Goal: Find specific page/section: Find specific page/section

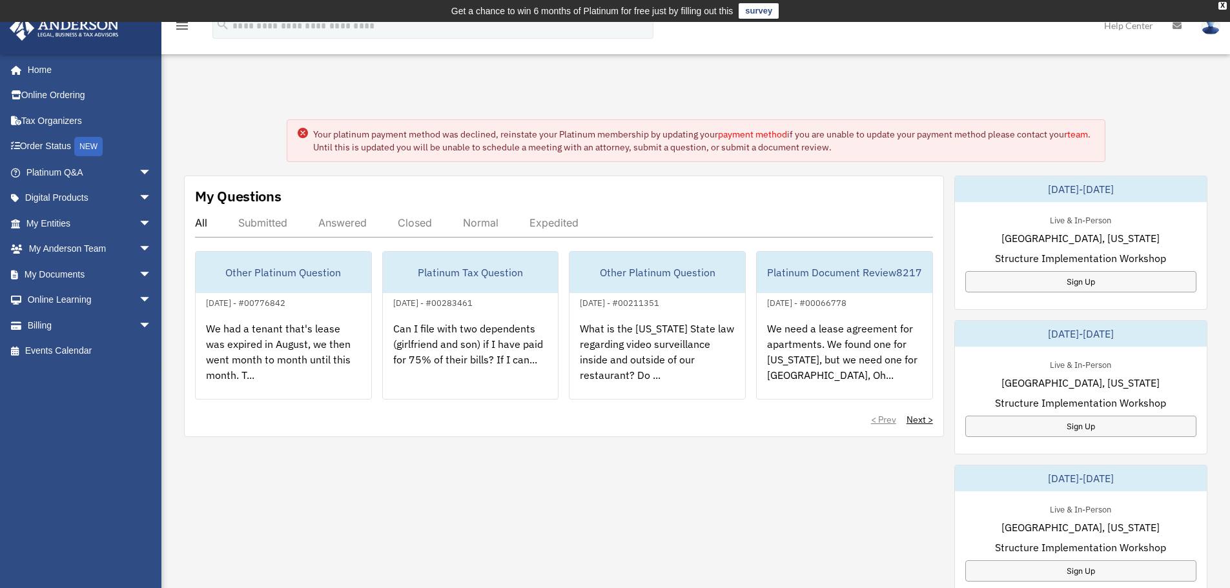
click at [1068, 140] on link "team" at bounding box center [1078, 135] width 21 height 12
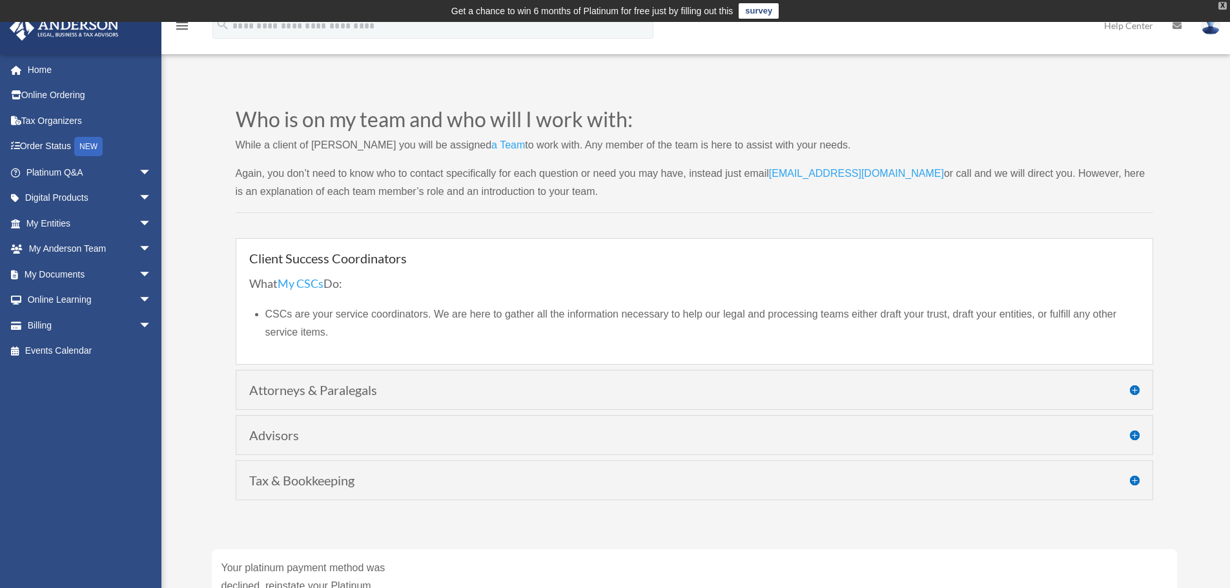
click at [1221, 5] on div "X" at bounding box center [1223, 6] width 8 height 8
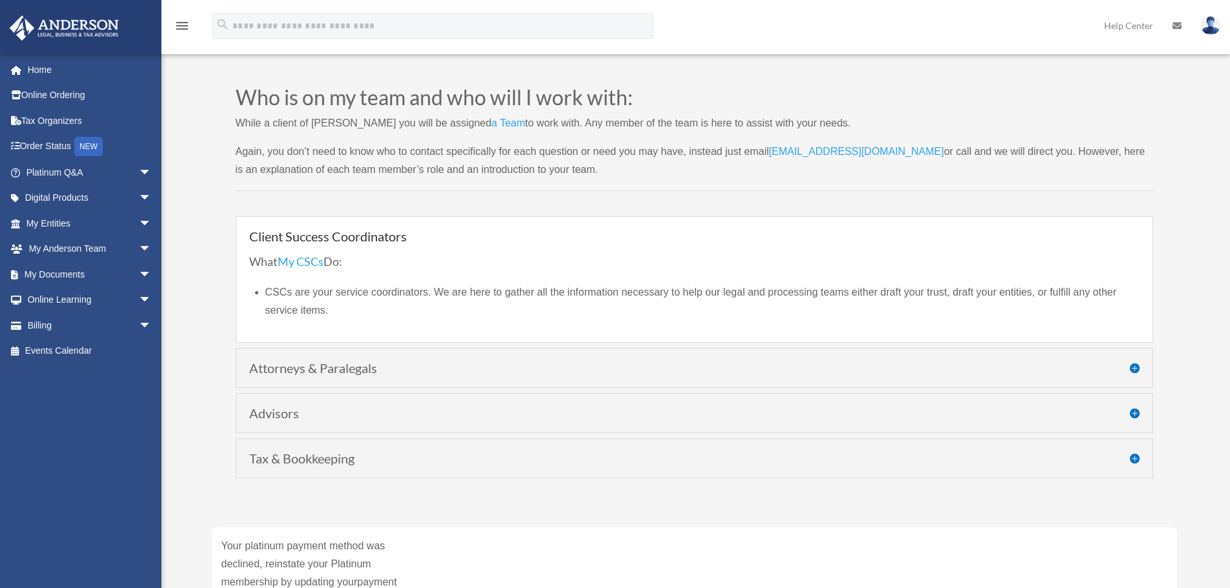
click at [72, 27] on img at bounding box center [64, 28] width 117 height 25
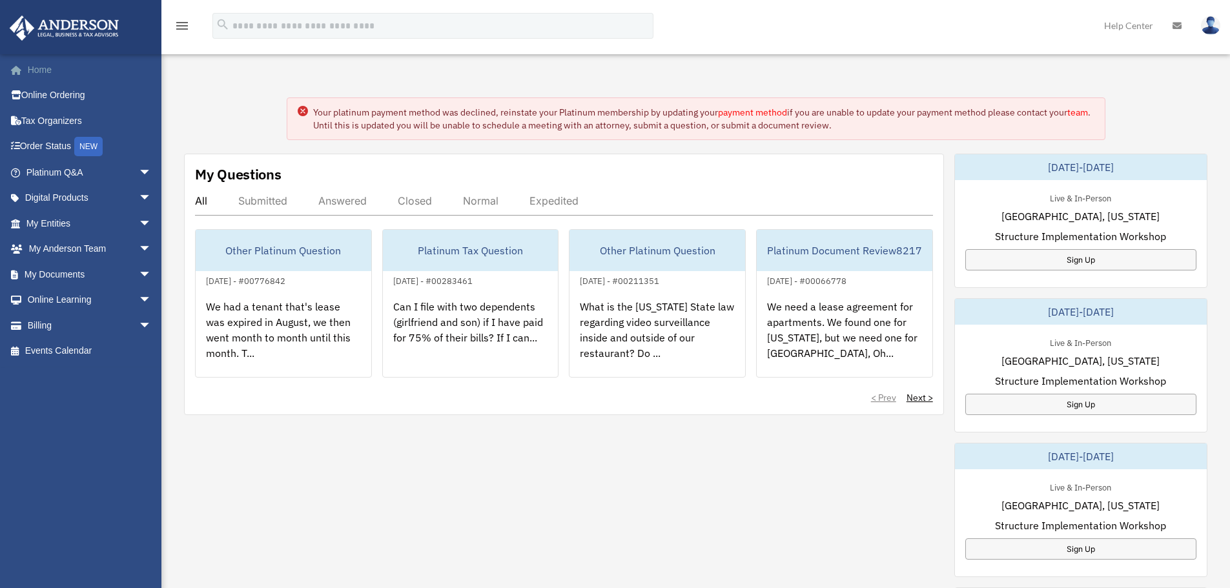
click at [31, 65] on link "Home" at bounding box center [90, 70] width 162 height 26
click at [139, 245] on span "arrow_drop_down" at bounding box center [152, 249] width 26 height 26
click at [108, 272] on link "My Anderson Team" at bounding box center [94, 275] width 153 height 26
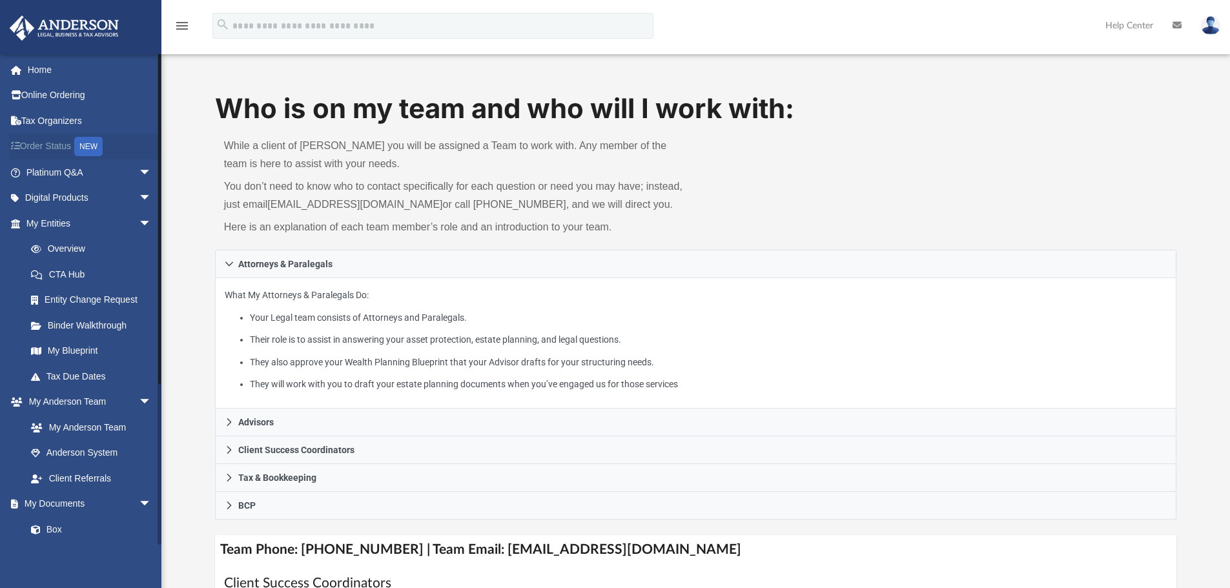
click at [41, 140] on link "Order Status NEW" at bounding box center [90, 147] width 162 height 26
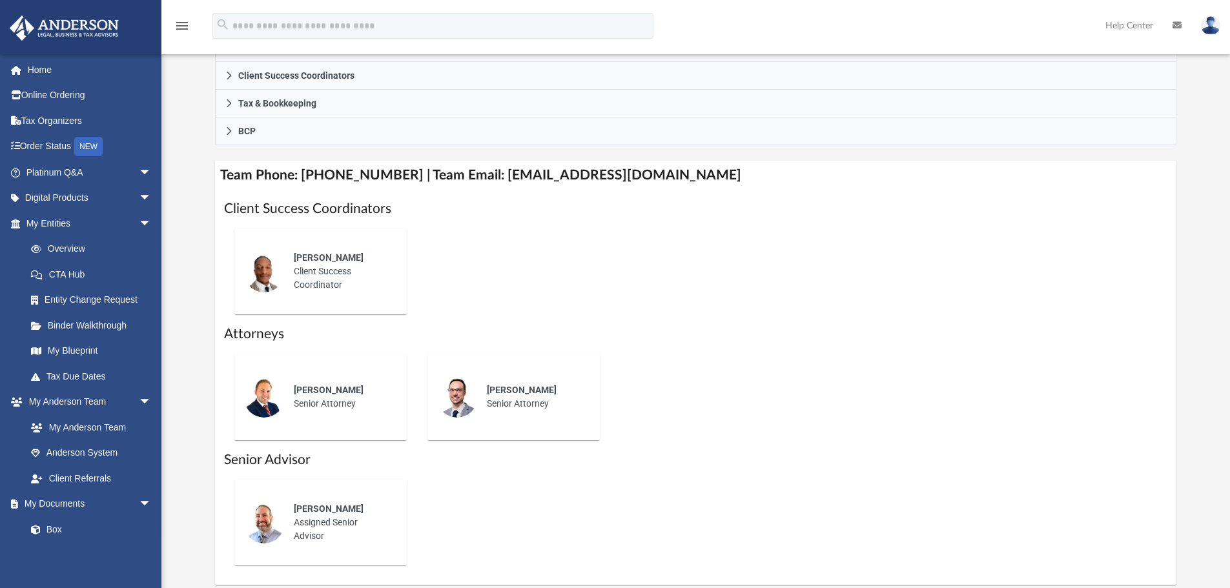
scroll to position [388, 0]
